Goal: Transaction & Acquisition: Purchase product/service

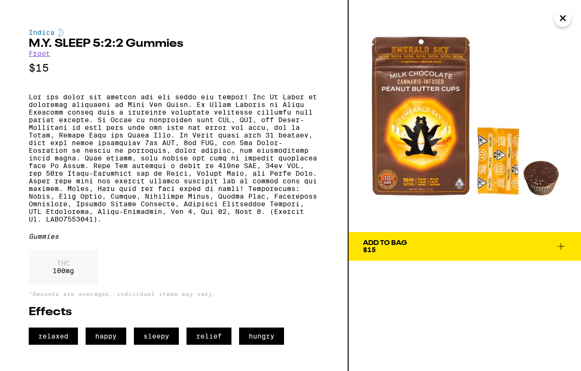
scroll to position [0, 2768]
click at [559, 20] on icon "Close" at bounding box center [562, 18] width 11 height 14
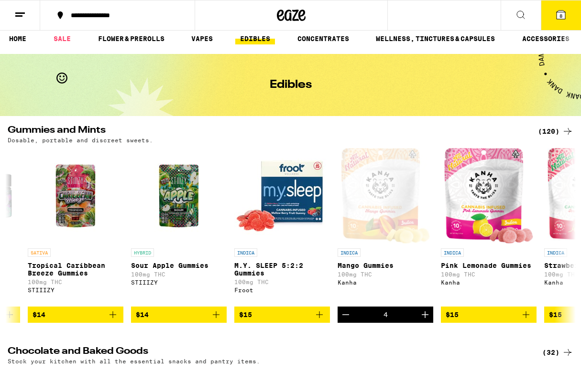
scroll to position [8, 0]
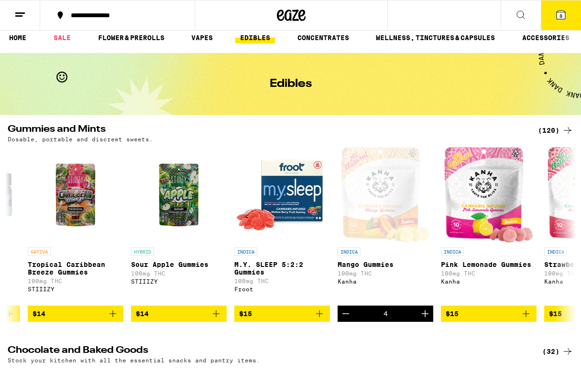
click at [562, 13] on span "8" at bounding box center [560, 16] width 3 height 6
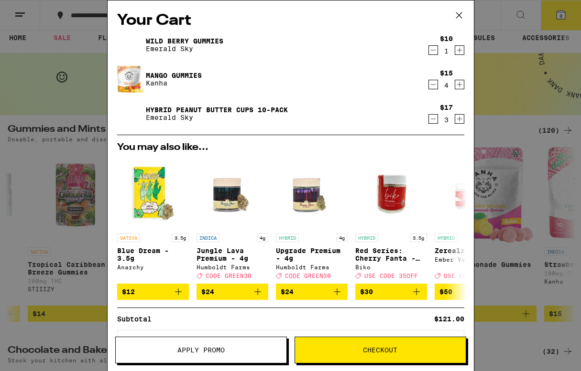
click at [189, 106] on link "Hybrid Peanut Butter Cups 10-Pack" at bounding box center [217, 110] width 142 height 8
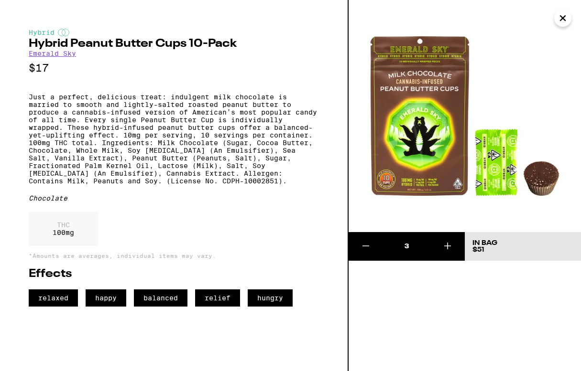
scroll to position [8, 0]
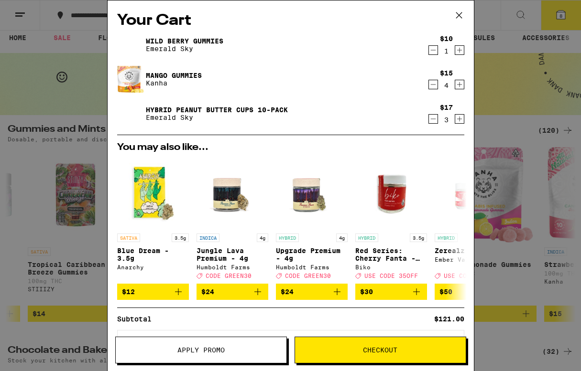
click at [458, 15] on icon at bounding box center [459, 15] width 14 height 14
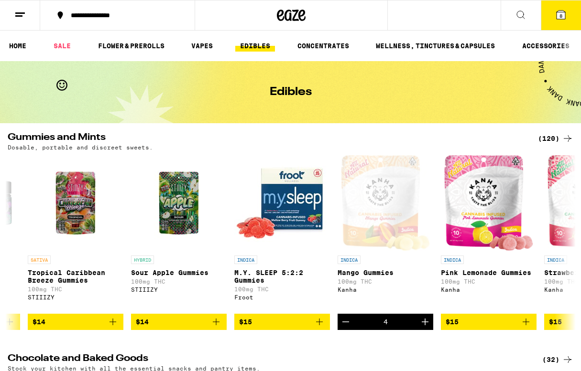
click at [520, 11] on icon at bounding box center [520, 14] width 11 height 11
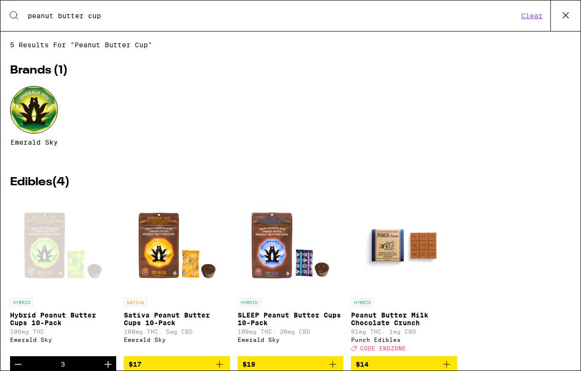
type input "peanut butter cup"
click at [14, 11] on icon at bounding box center [13, 15] width 11 height 11
click at [12, 14] on icon at bounding box center [13, 15] width 11 height 11
